Goal: Task Accomplishment & Management: Use online tool/utility

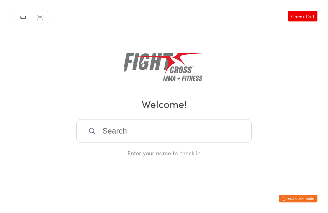
click at [108, 140] on input "search" at bounding box center [164, 131] width 176 height 24
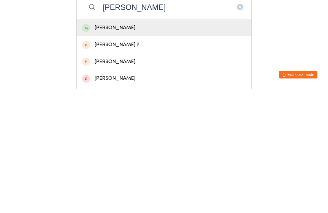
type input "[PERSON_NAME]"
click at [95, 143] on div "[PERSON_NAME]" at bounding box center [164, 151] width 175 height 17
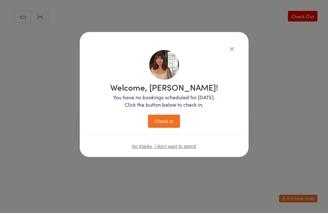
click at [160, 127] on button "Check in" at bounding box center [164, 121] width 32 height 13
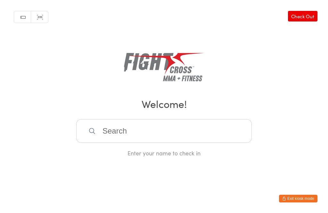
click at [115, 131] on input "search" at bounding box center [164, 131] width 176 height 24
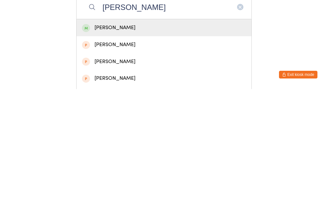
type input "[PERSON_NAME]"
click at [107, 147] on div "[PERSON_NAME]" at bounding box center [164, 151] width 164 height 9
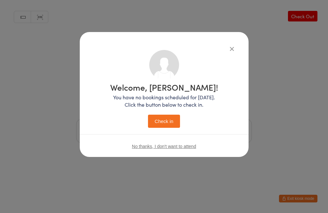
click at [157, 123] on button "Check in" at bounding box center [164, 121] width 32 height 13
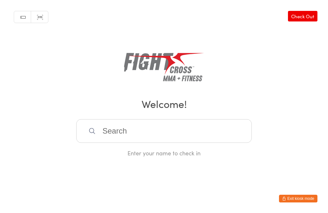
click at [121, 128] on input "search" at bounding box center [164, 131] width 176 height 24
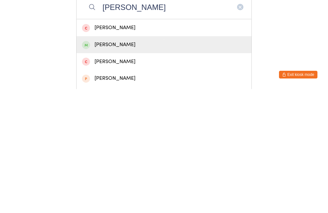
type input "[PERSON_NAME]"
click at [140, 164] on div "[PERSON_NAME]" at bounding box center [164, 168] width 164 height 9
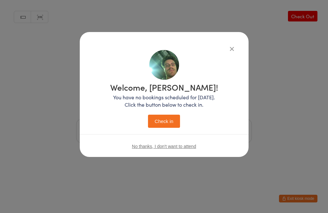
click at [168, 126] on button "Check in" at bounding box center [164, 121] width 32 height 13
